Goal: Task Accomplishment & Management: Manage account settings

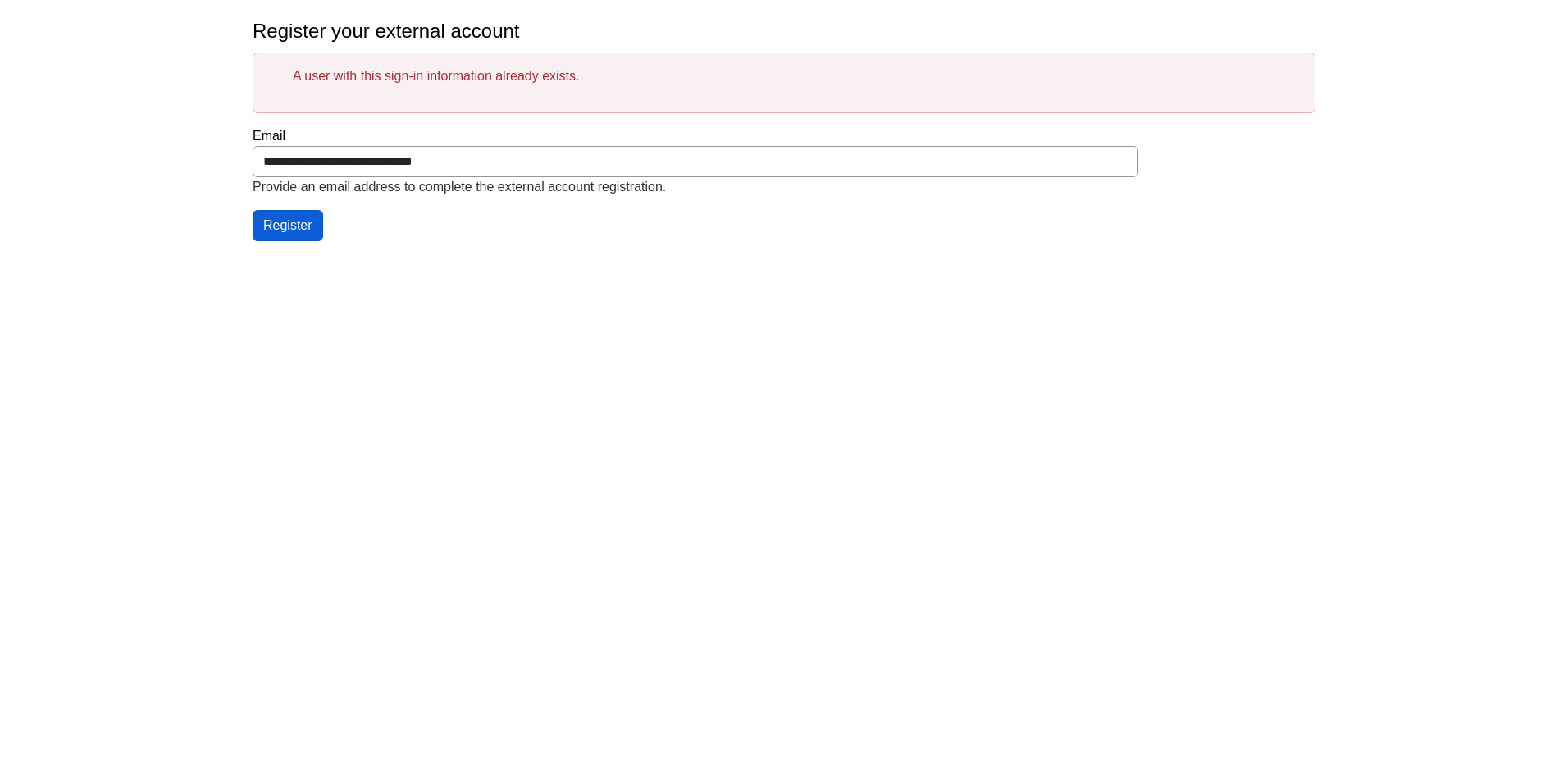
click at [288, 225] on button "Register" at bounding box center [287, 226] width 71 height 32
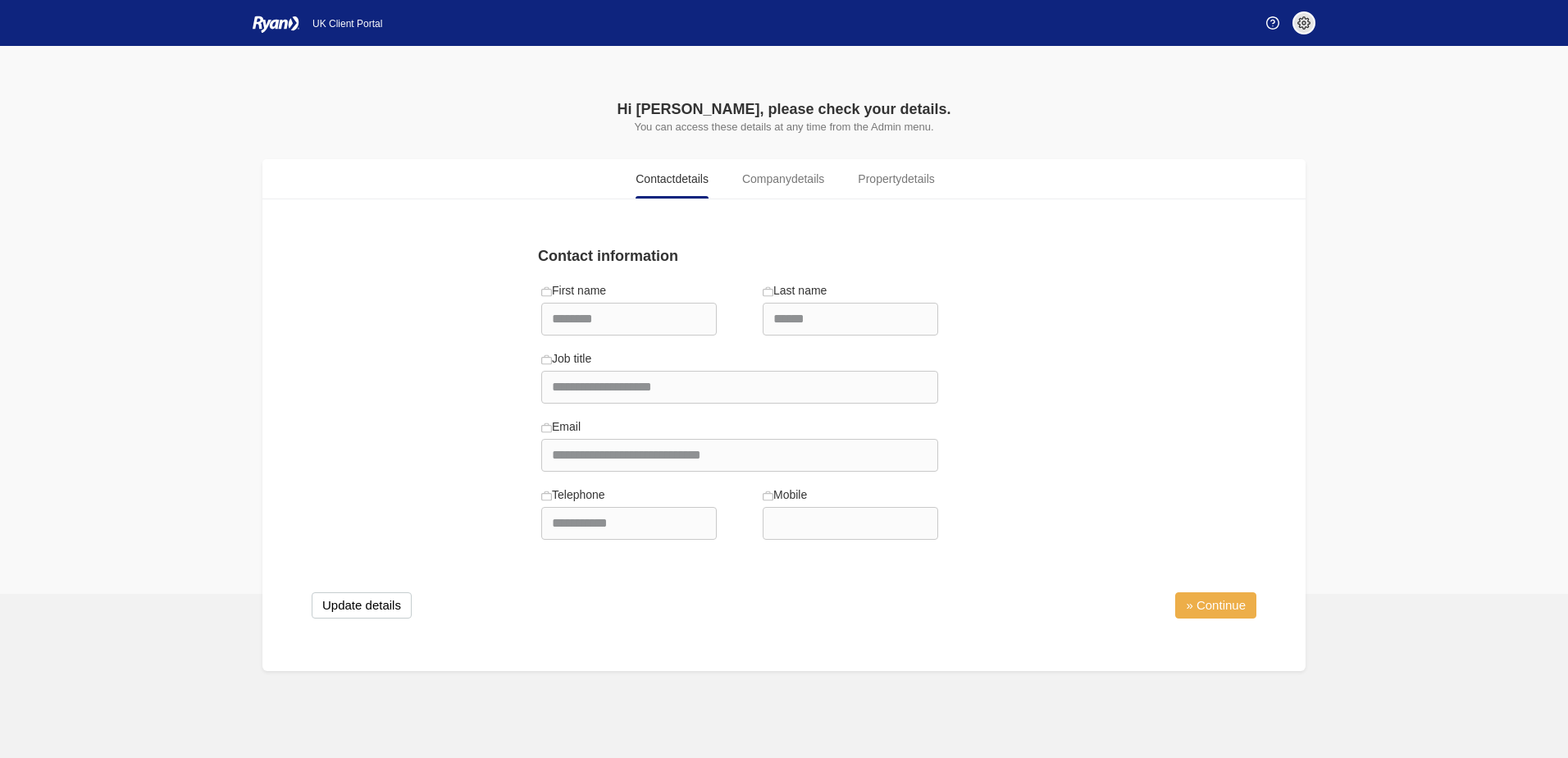
click at [1202, 597] on link "» Continue" at bounding box center [1216, 605] width 81 height 27
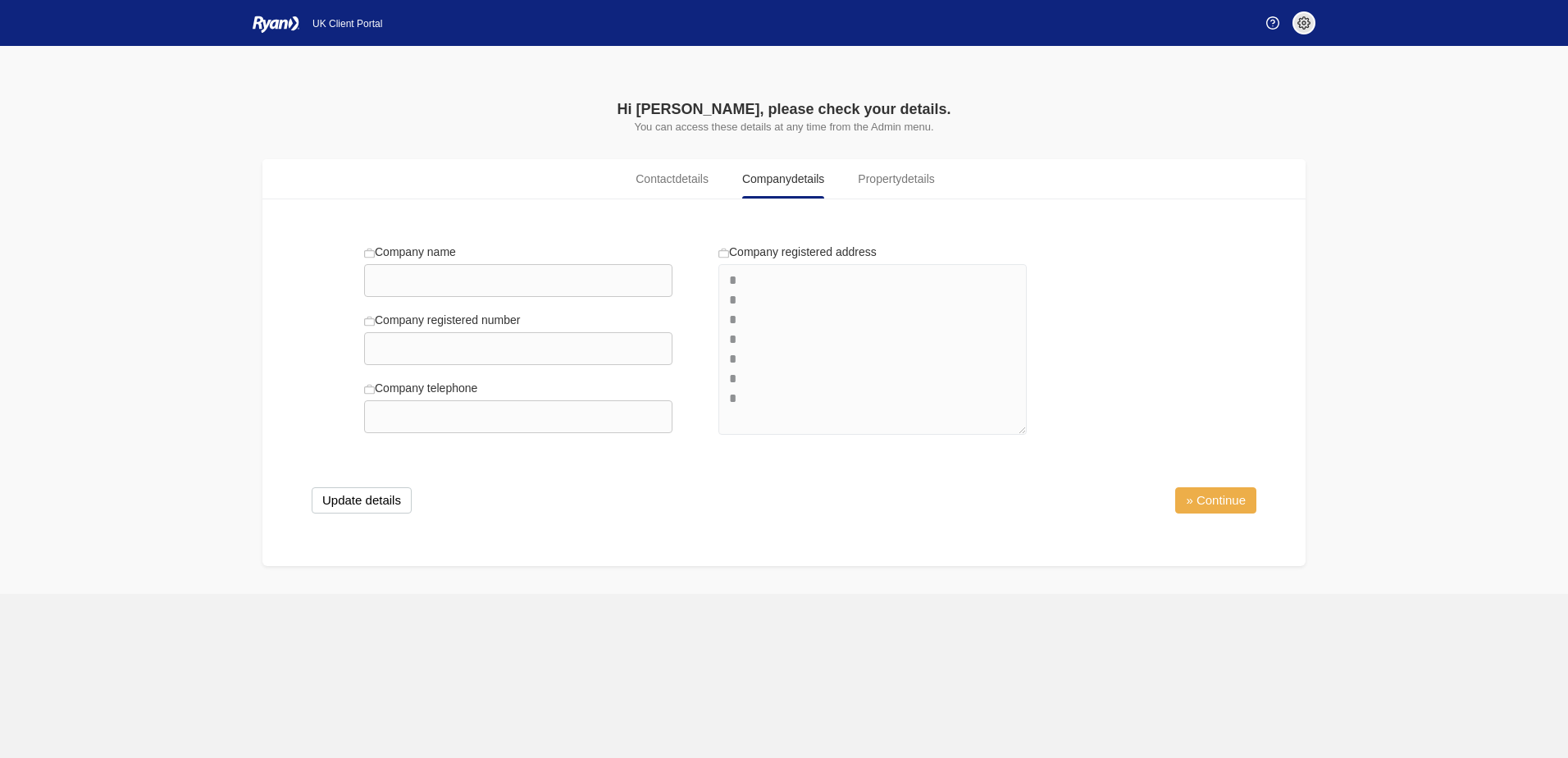
click at [1203, 497] on link "» Continue" at bounding box center [1216, 501] width 81 height 27
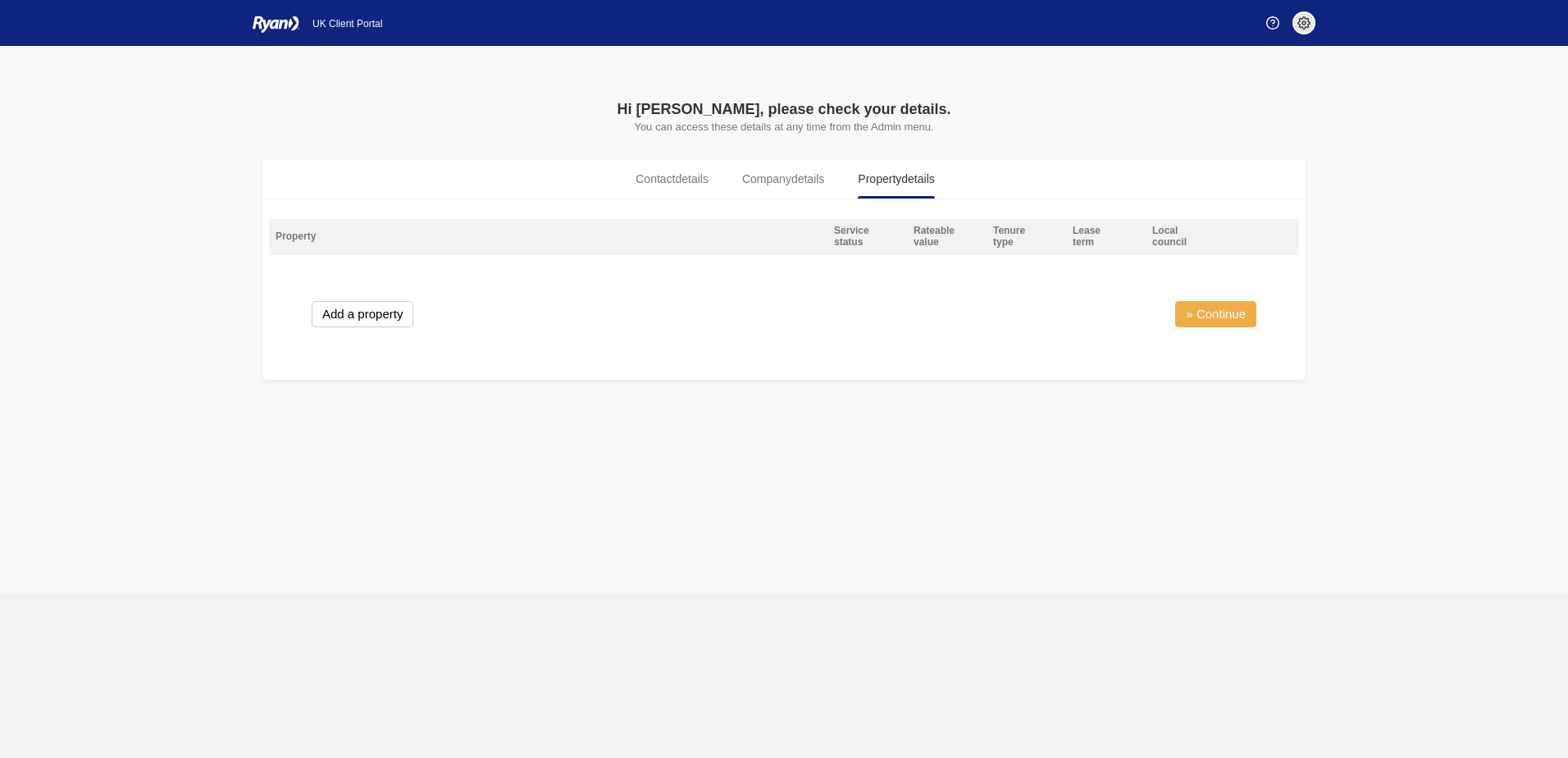
click at [1197, 314] on link "» Continue" at bounding box center [1216, 315] width 81 height 27
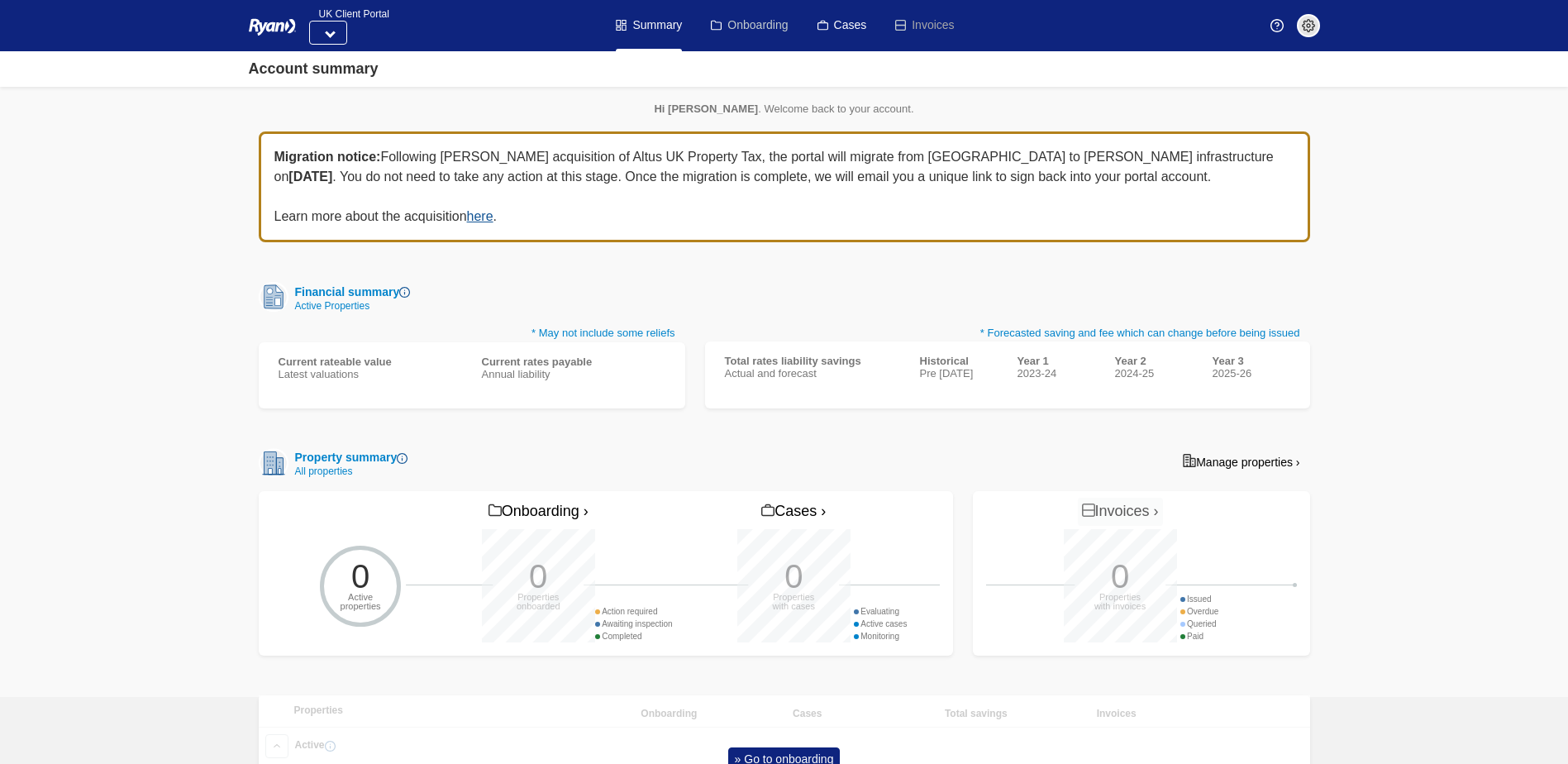
click at [745, 27] on link "Onboarding" at bounding box center [750, 25] width 77 height 51
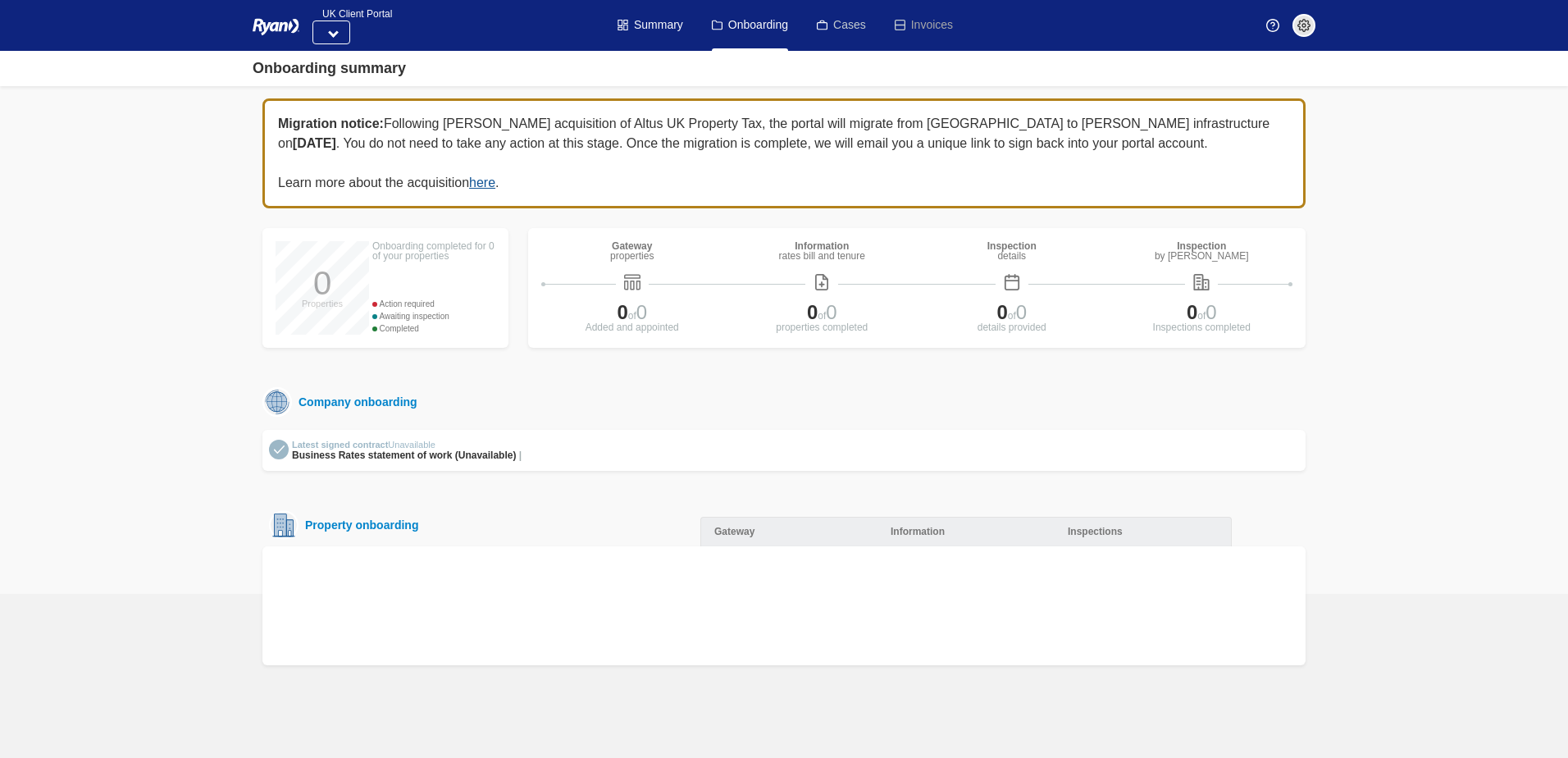
click at [848, 27] on link "Cases" at bounding box center [841, 25] width 49 height 51
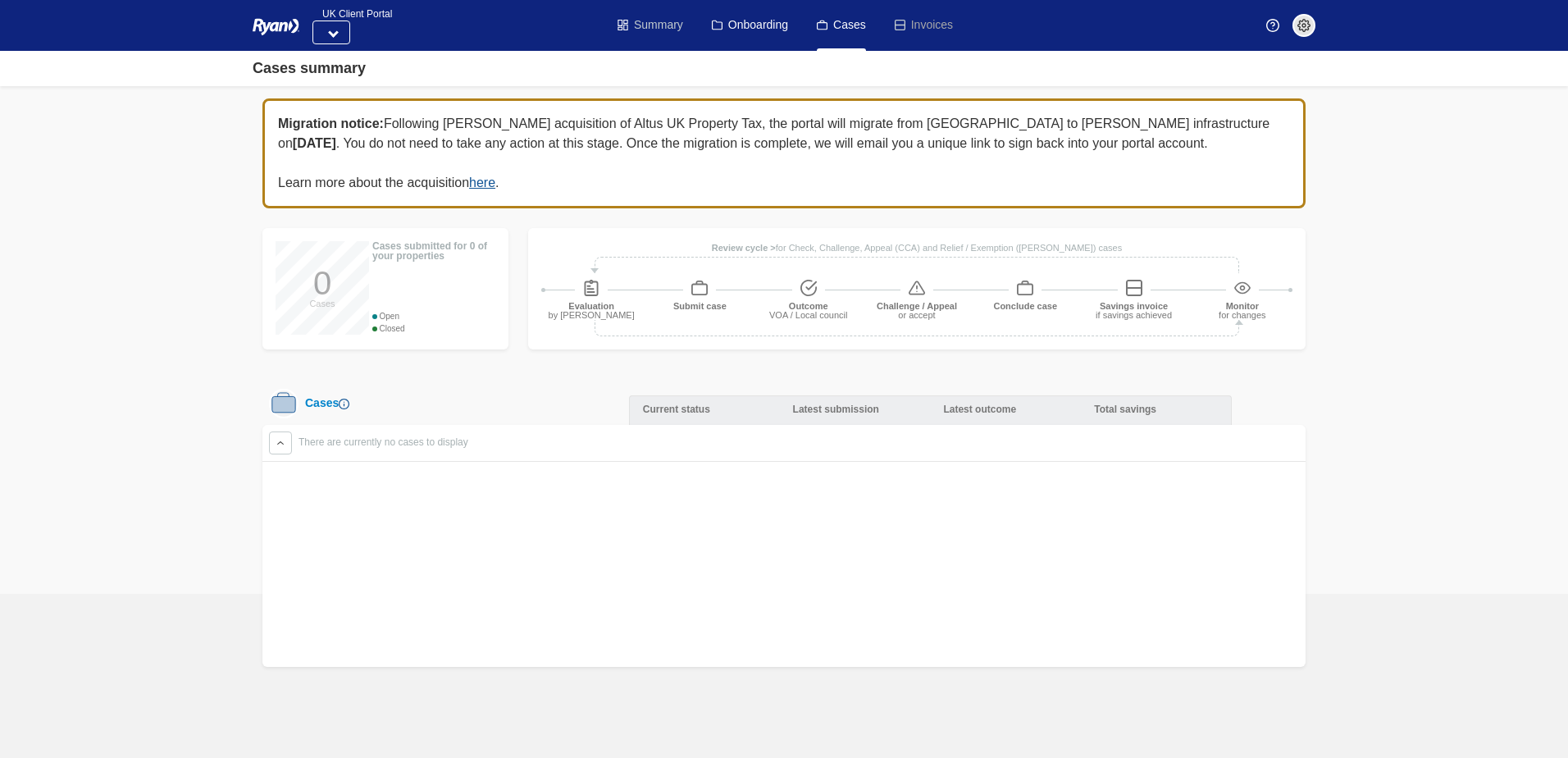
click at [648, 33] on link "Summary" at bounding box center [650, 25] width 66 height 51
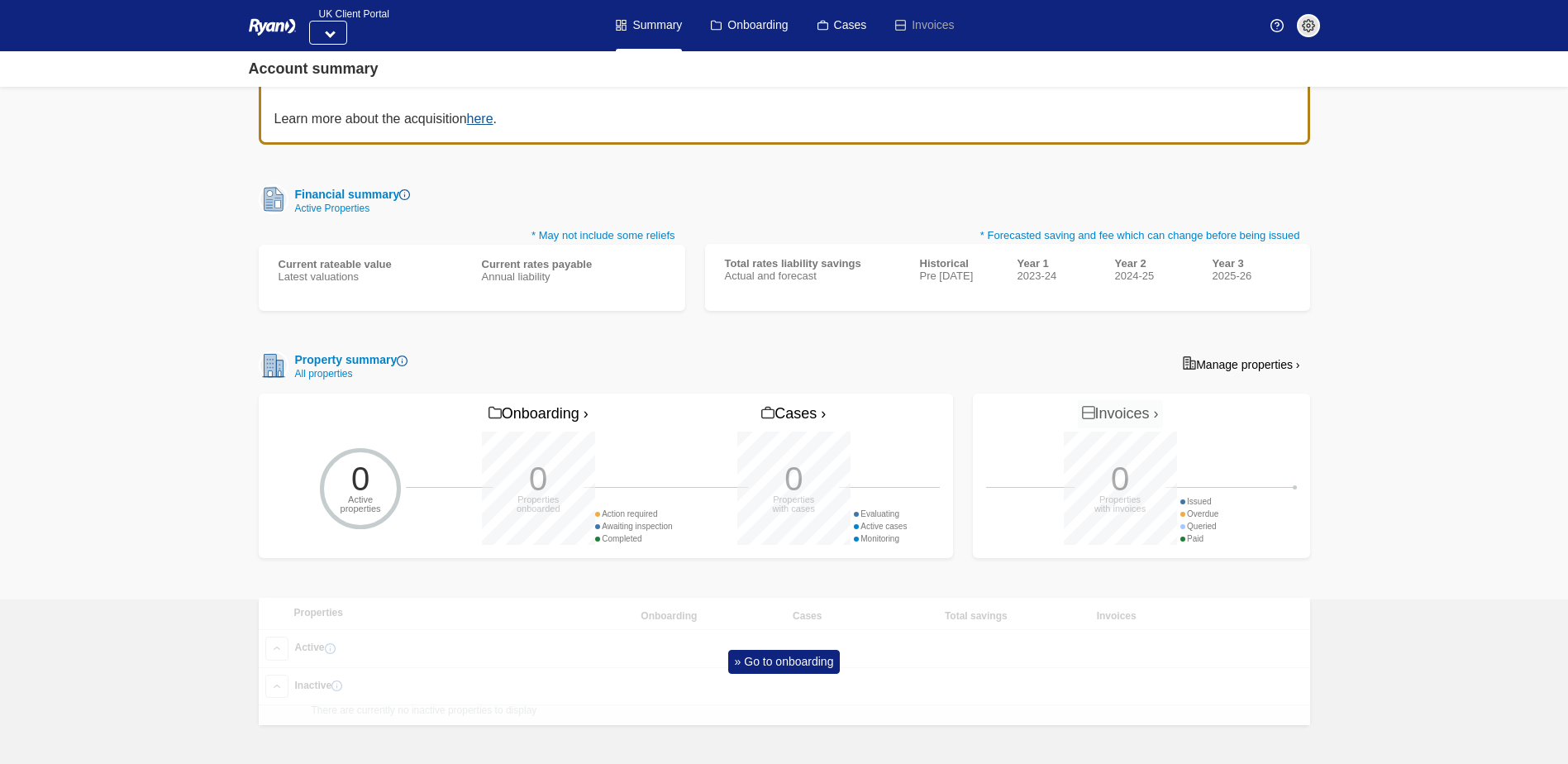
scroll to position [99, 0]
click at [756, 658] on link "» Go to onboarding" at bounding box center [784, 660] width 112 height 24
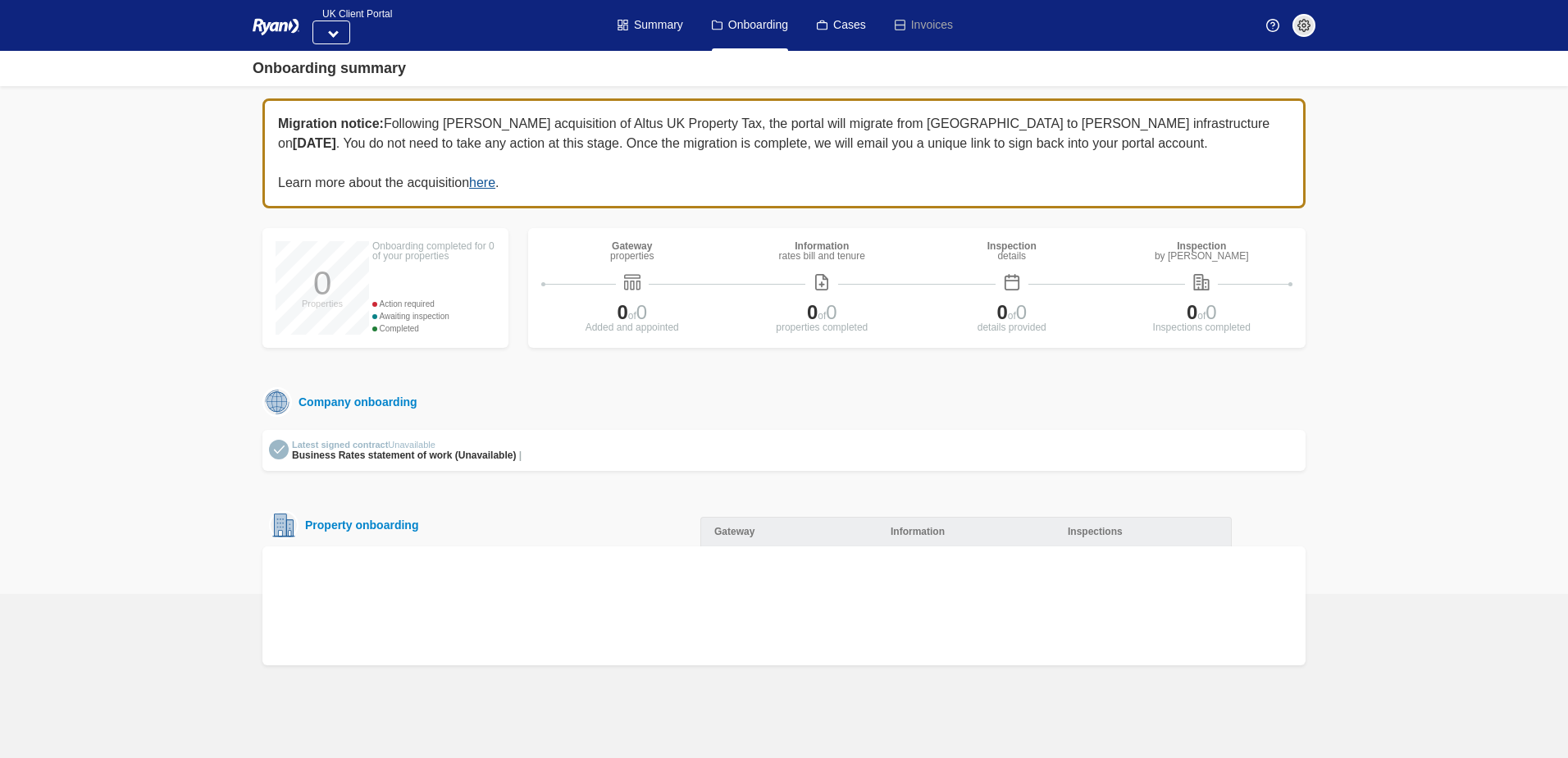
click at [367, 69] on div "Onboarding summary" at bounding box center [329, 68] width 154 height 22
click at [331, 27] on button at bounding box center [330, 32] width 37 height 24
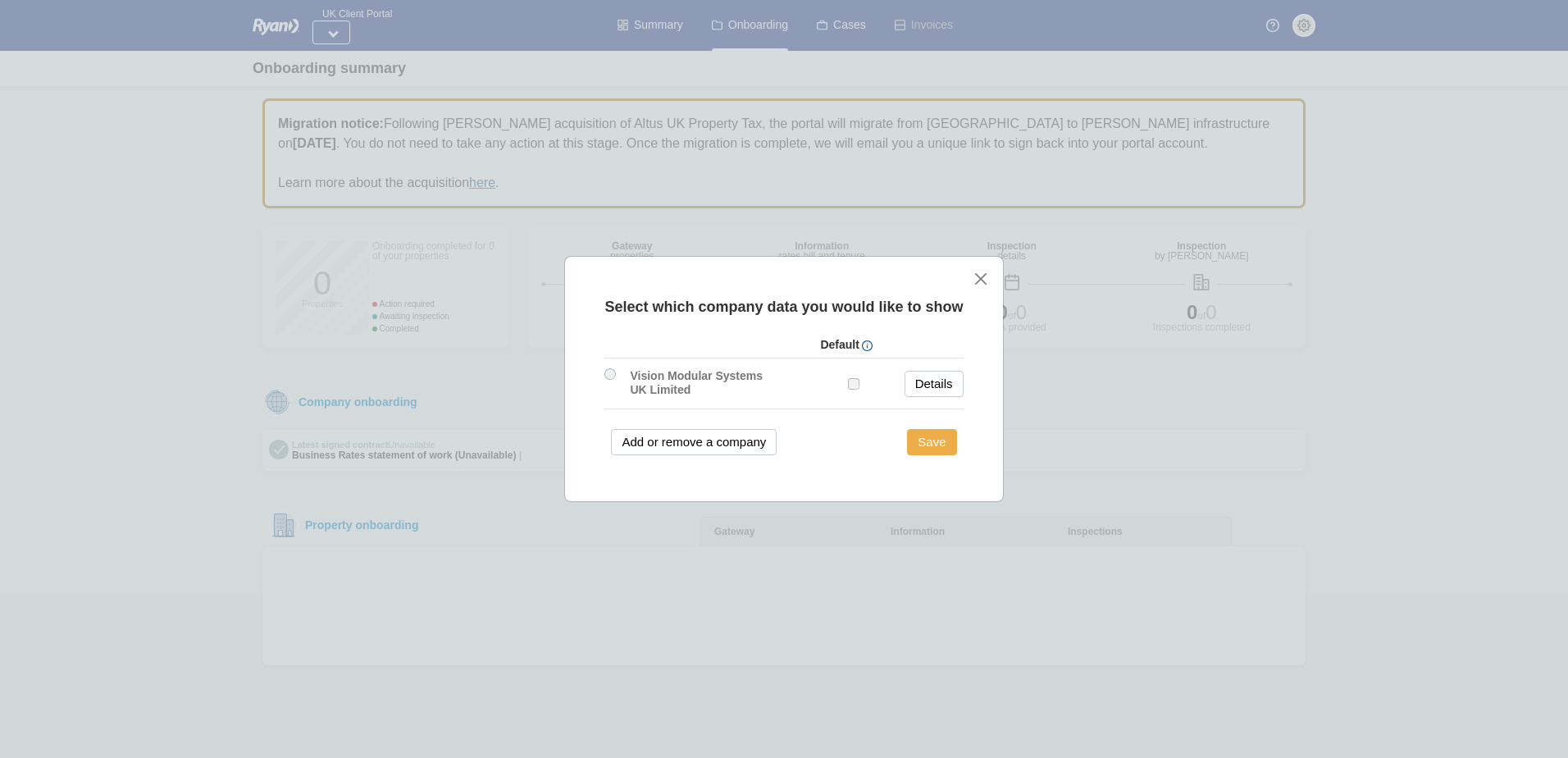
click at [931, 442] on button "Save" at bounding box center [931, 443] width 49 height 27
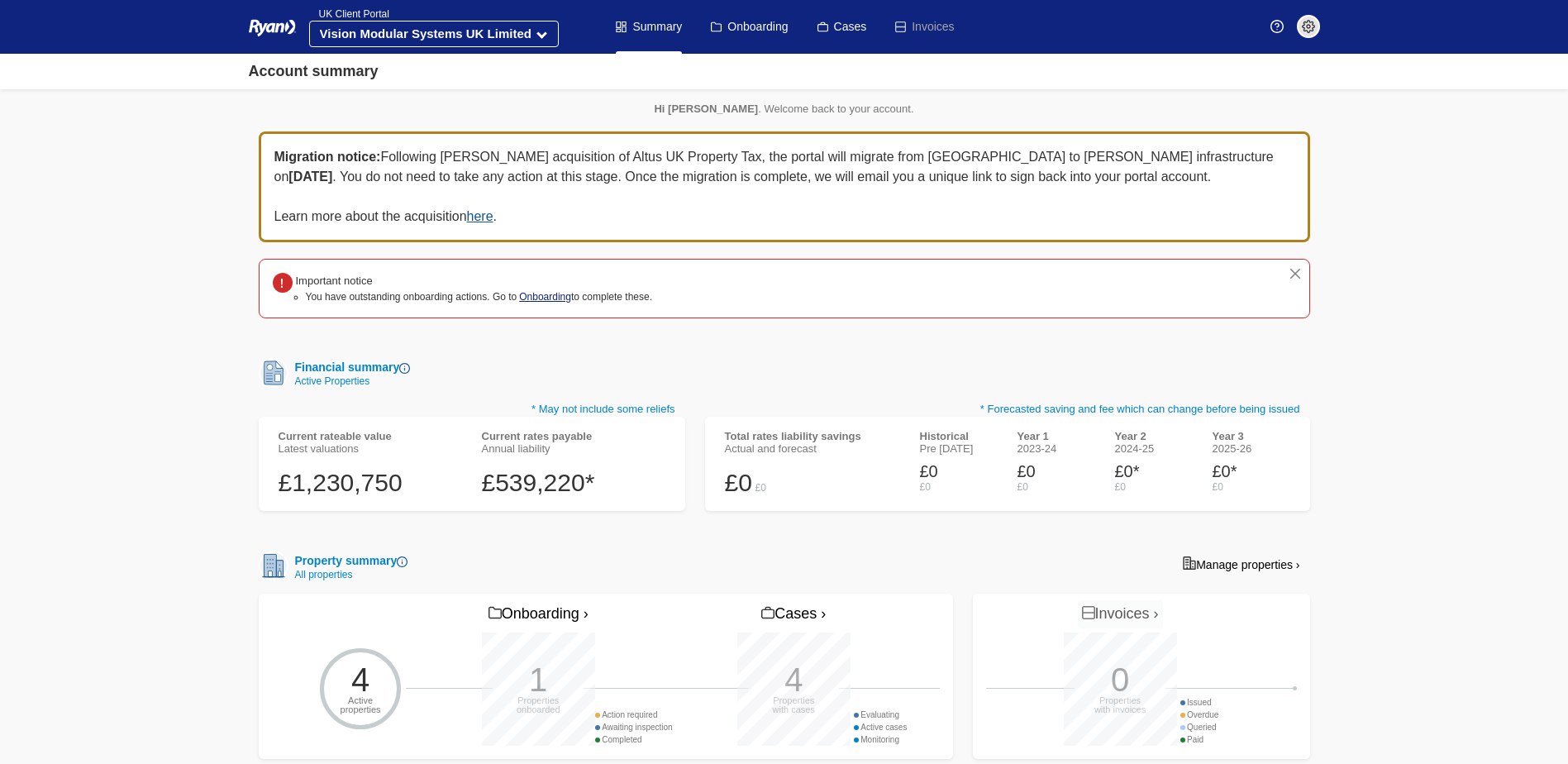
click at [554, 297] on link "Onboarding" at bounding box center [545, 297] width 52 height 12
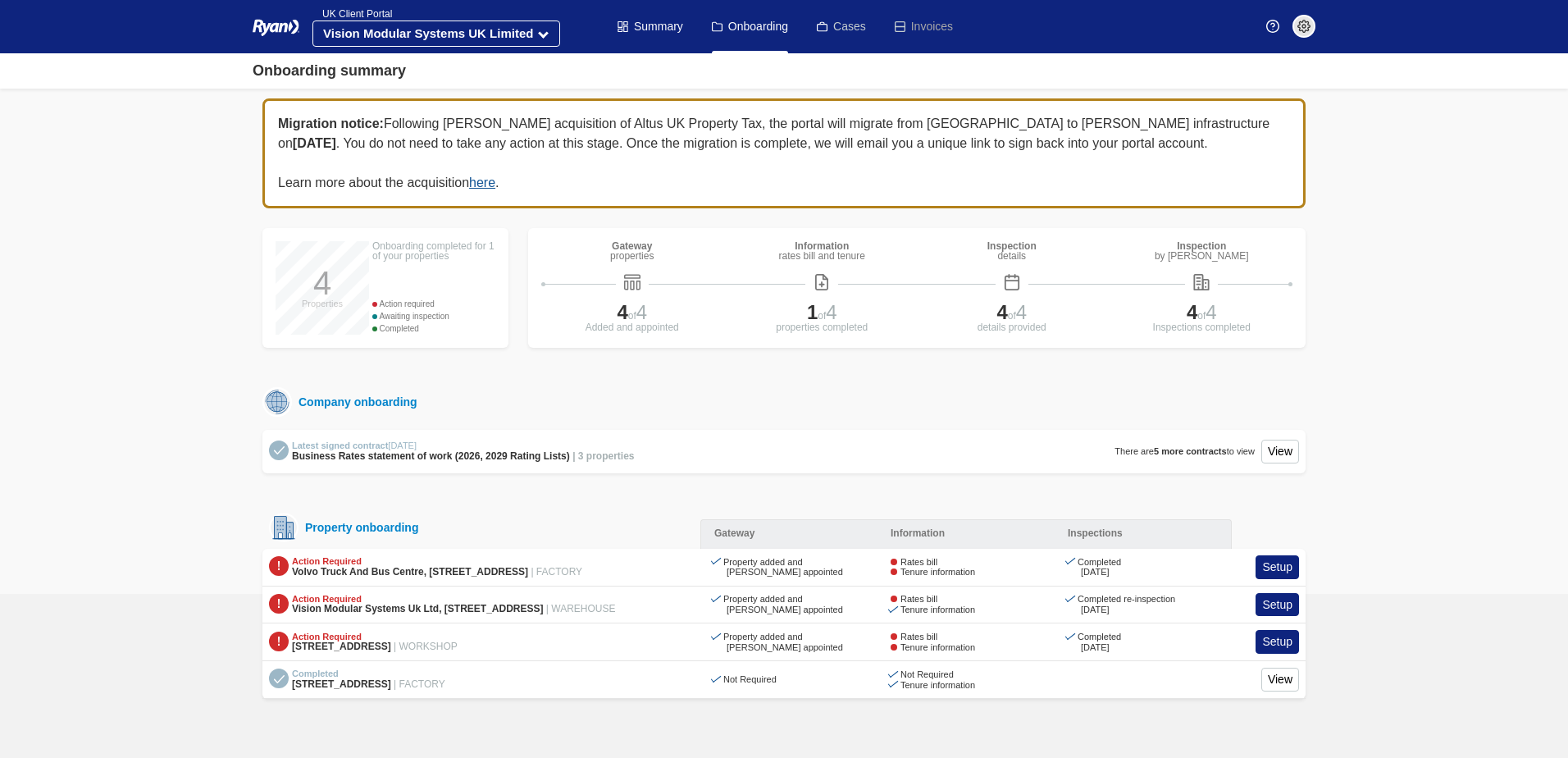
click at [846, 16] on link "Cases" at bounding box center [841, 27] width 49 height 53
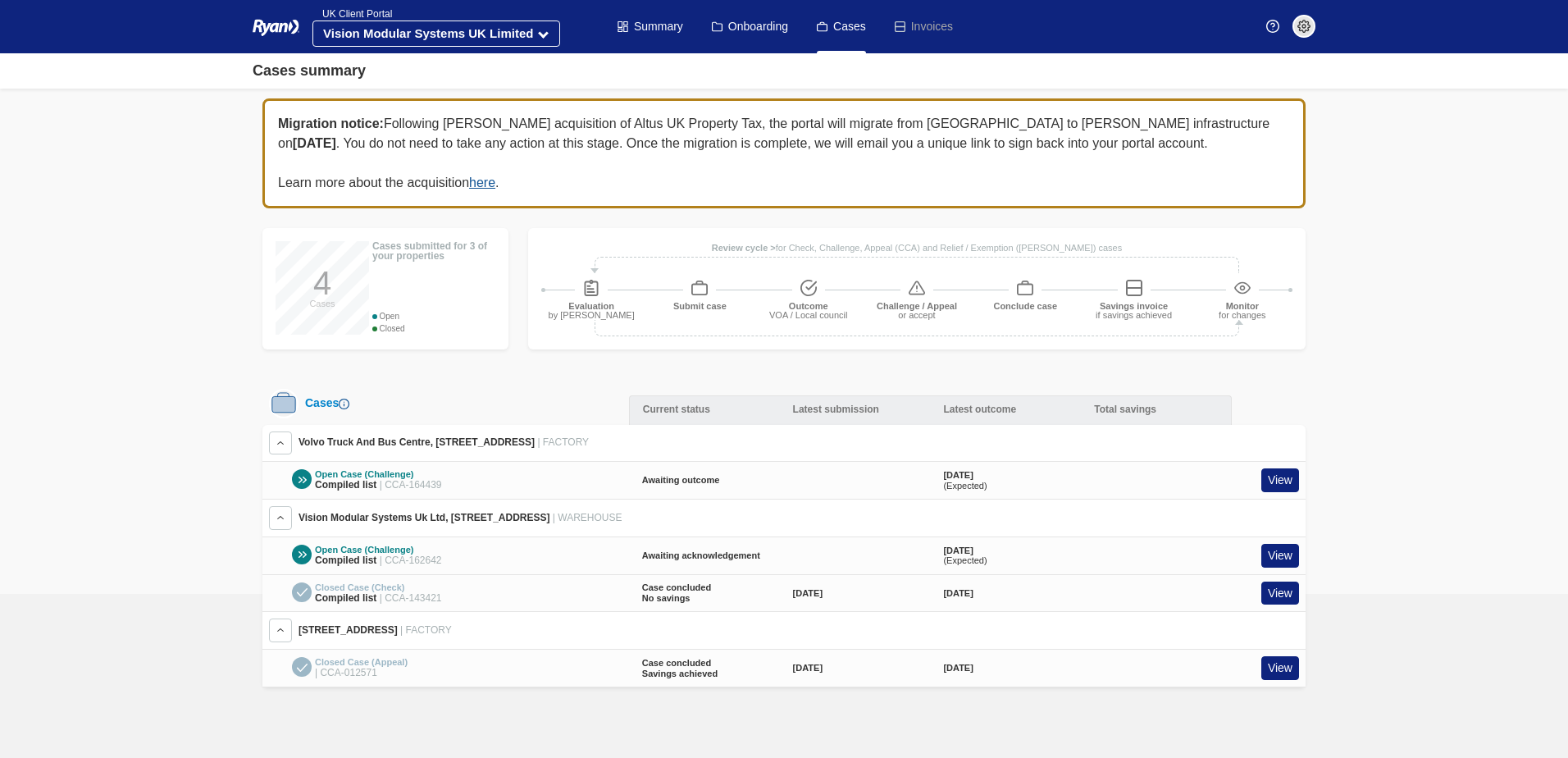
click at [301, 476] on div at bounding box center [302, 479] width 20 height 20
click at [1276, 666] on link "View" at bounding box center [1279, 668] width 37 height 24
